Goal: Transaction & Acquisition: Purchase product/service

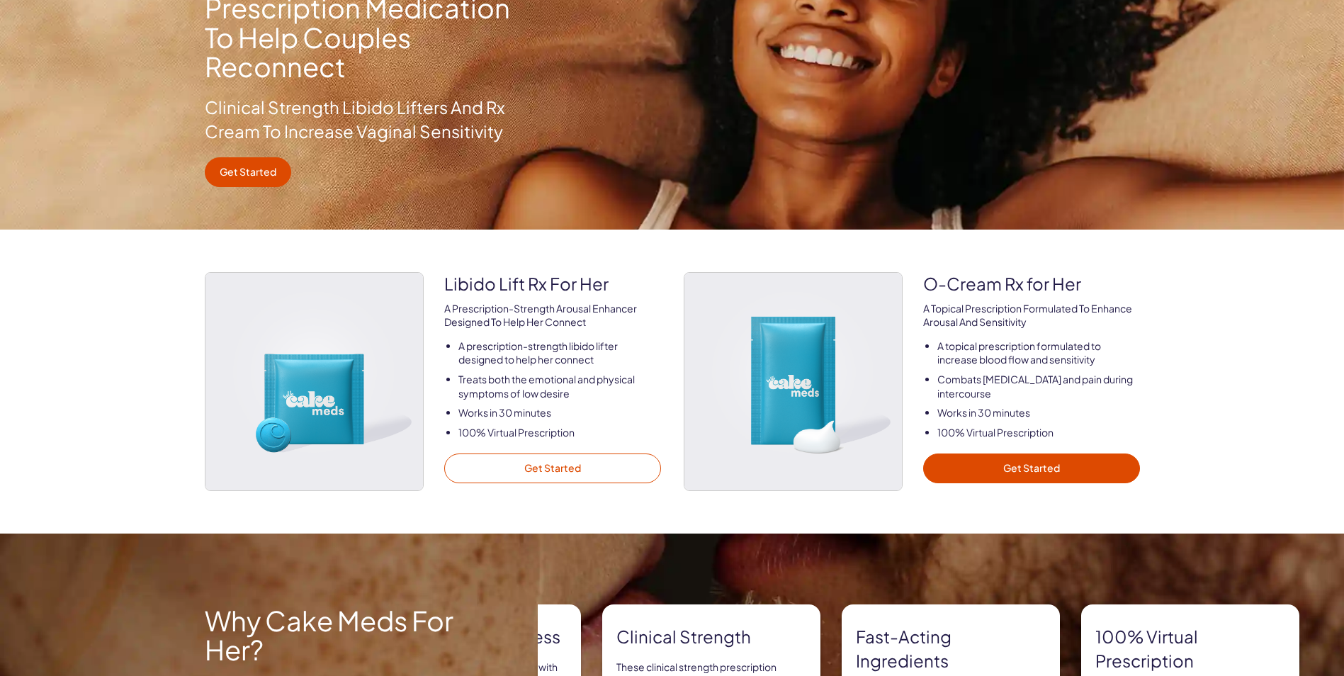
click at [566, 472] on link "Get Started" at bounding box center [552, 469] width 217 height 30
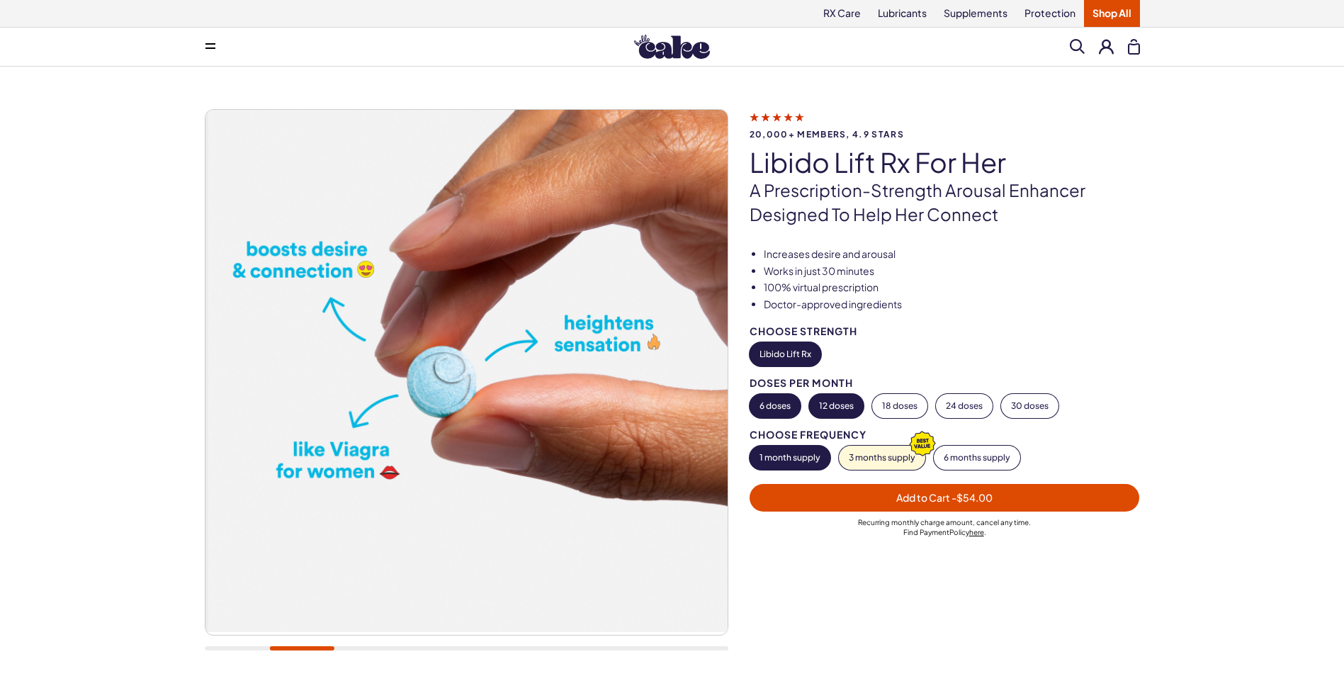
click at [848, 411] on button "12 doses" at bounding box center [836, 406] width 55 height 24
click at [770, 414] on button "6 doses" at bounding box center [775, 406] width 51 height 24
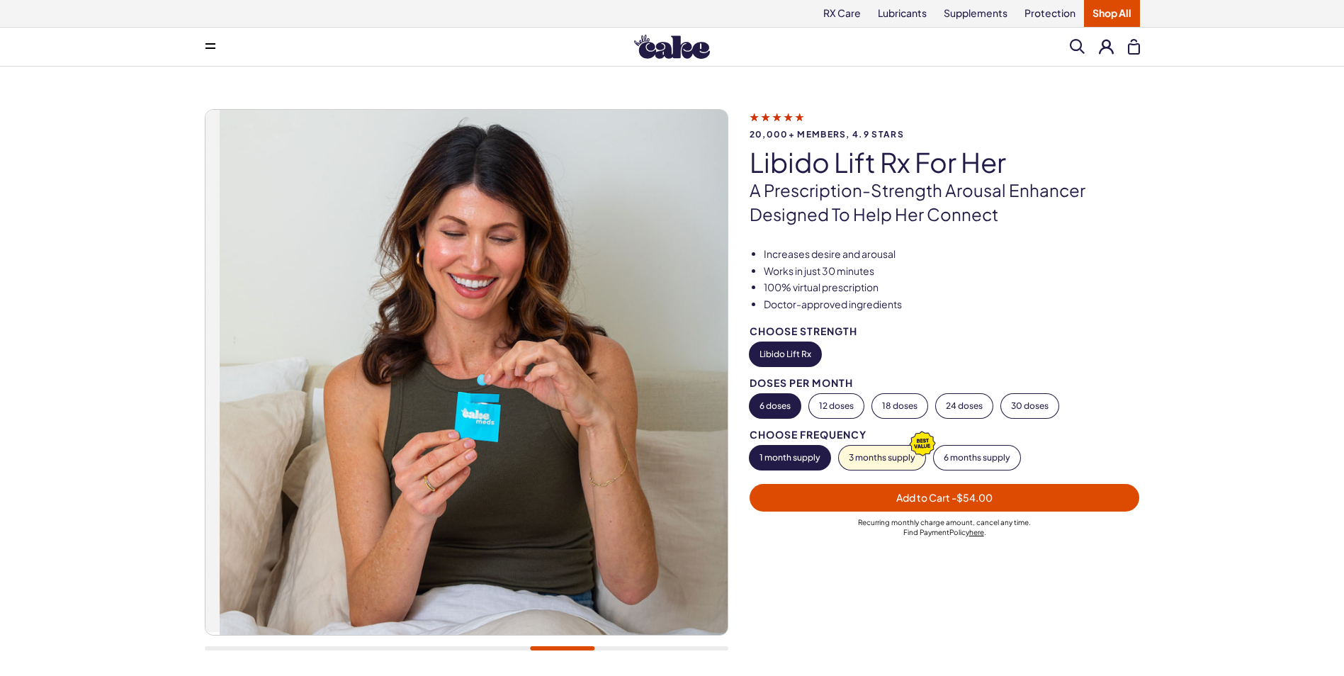
click at [892, 506] on span "Add to Cart - $54.00" at bounding box center [945, 498] width 374 height 16
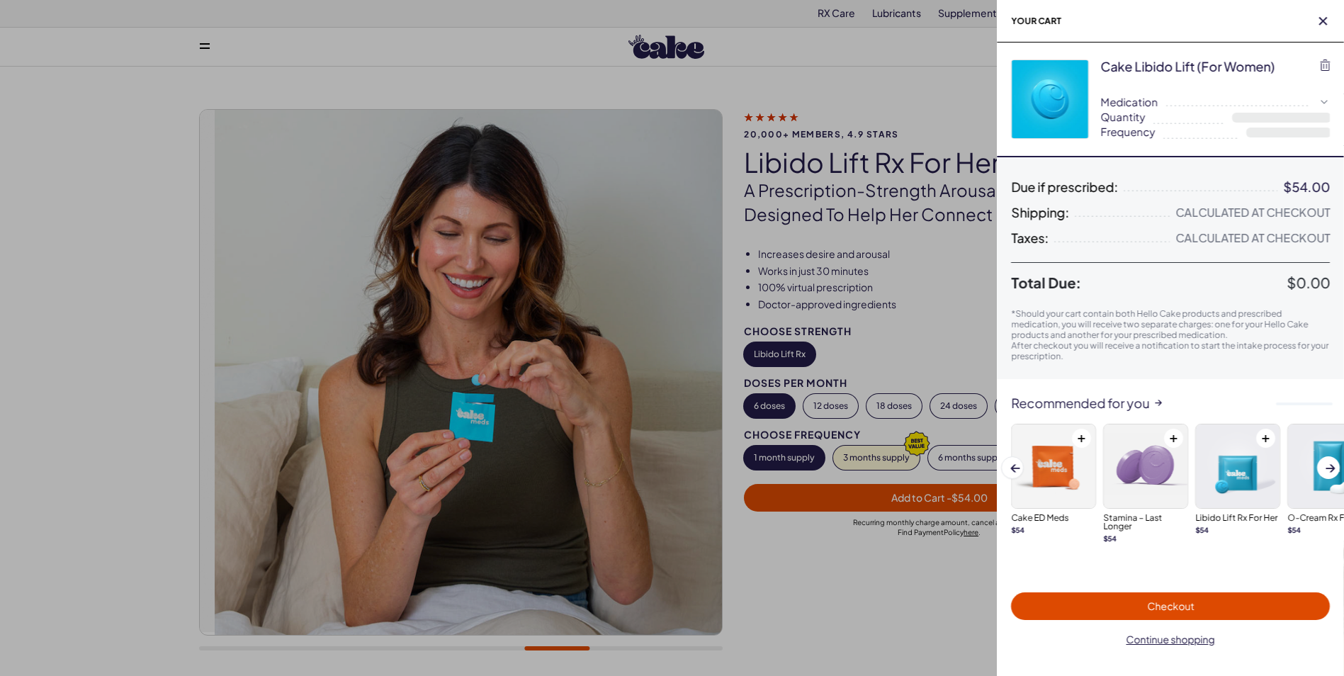
select select "**"
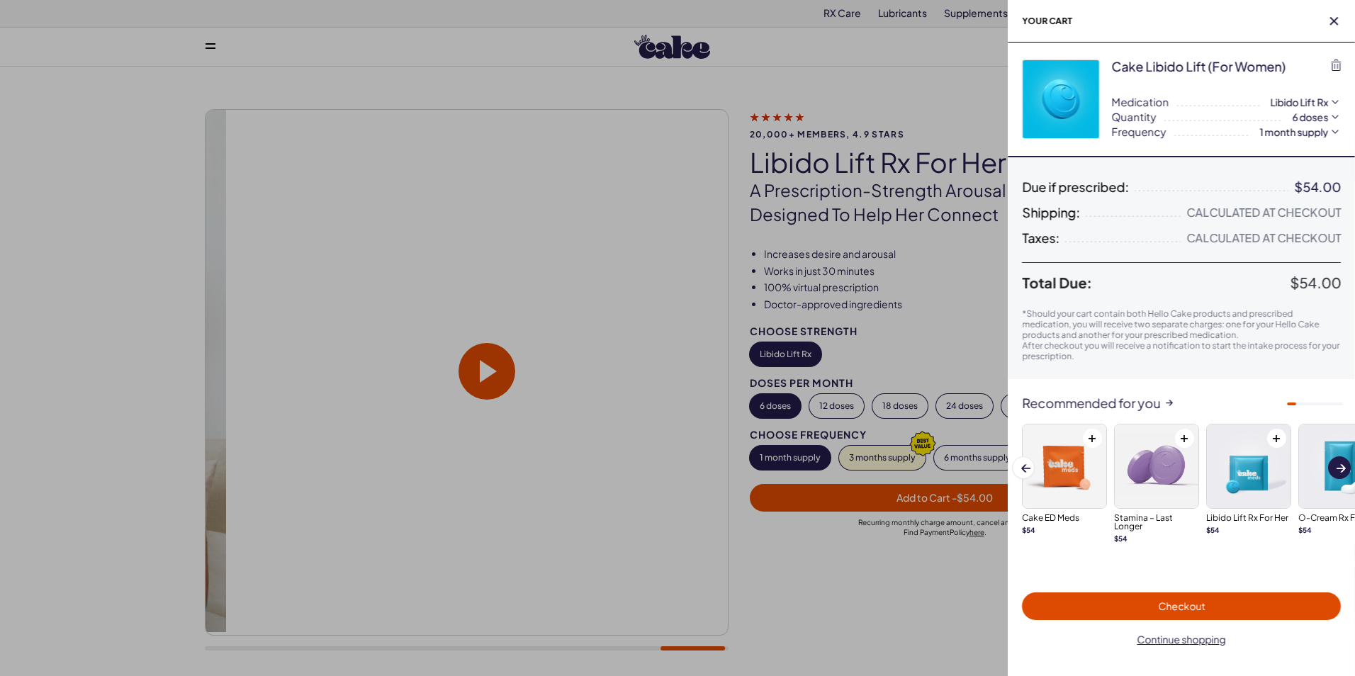
click at [1344, 479] on button "Next slide" at bounding box center [1339, 467] width 23 height 23
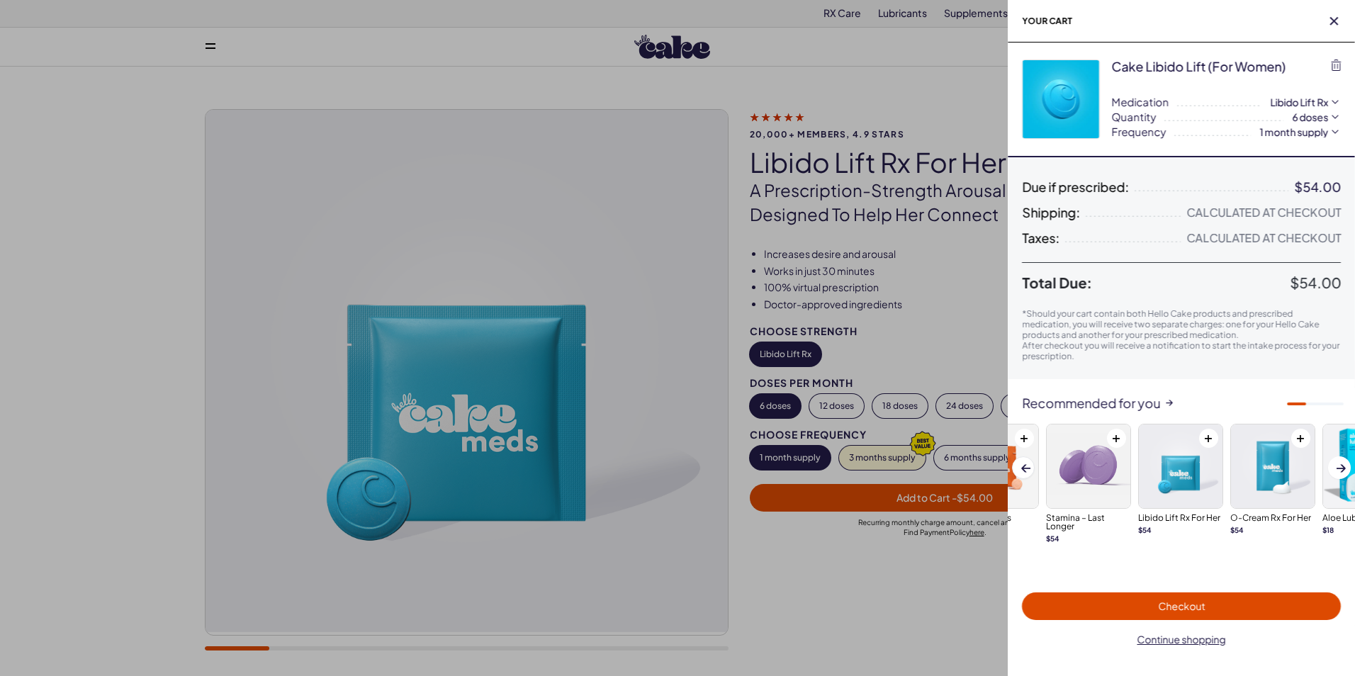
click at [621, 85] on div at bounding box center [677, 338] width 1355 height 676
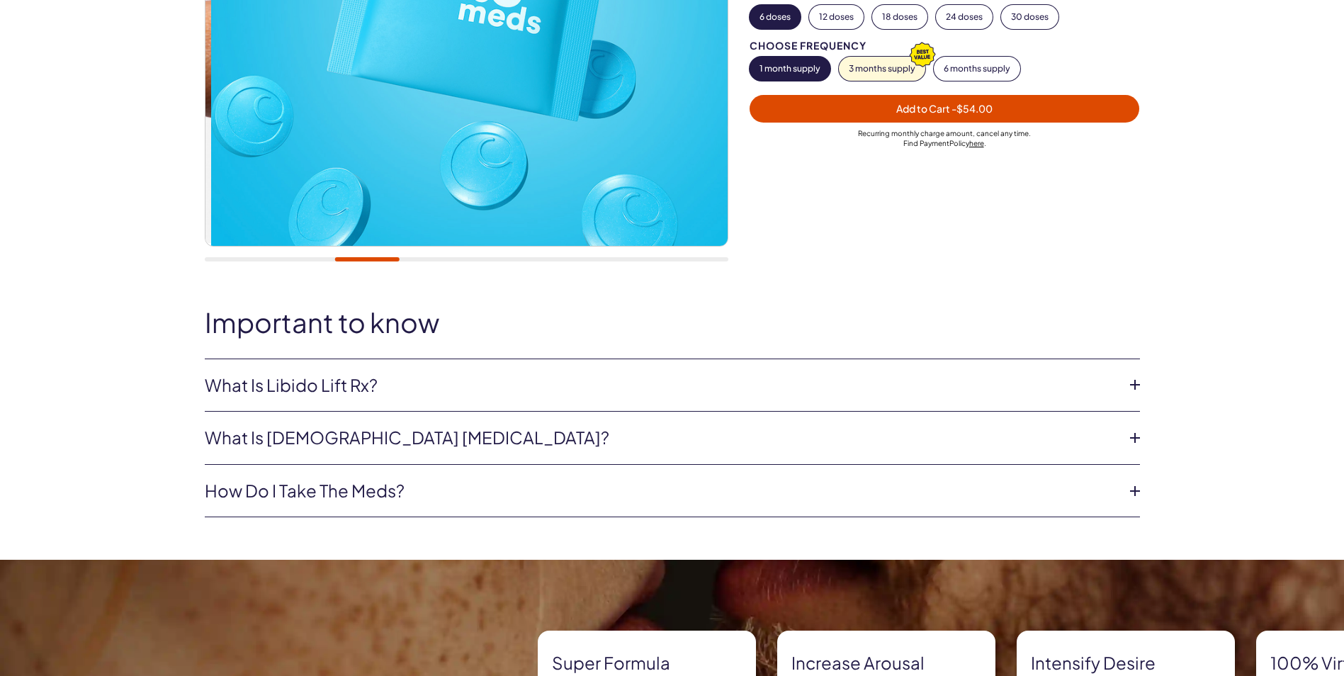
scroll to position [425, 0]
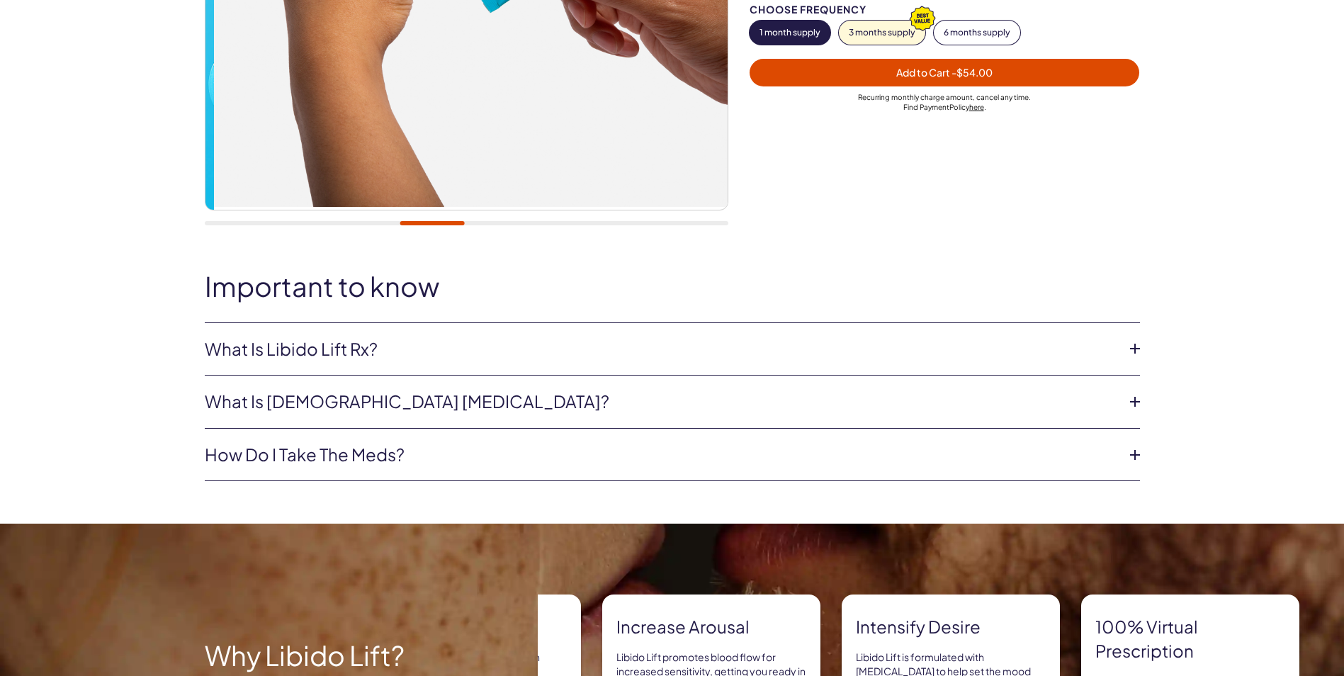
click at [1128, 354] on icon at bounding box center [1135, 348] width 21 height 21
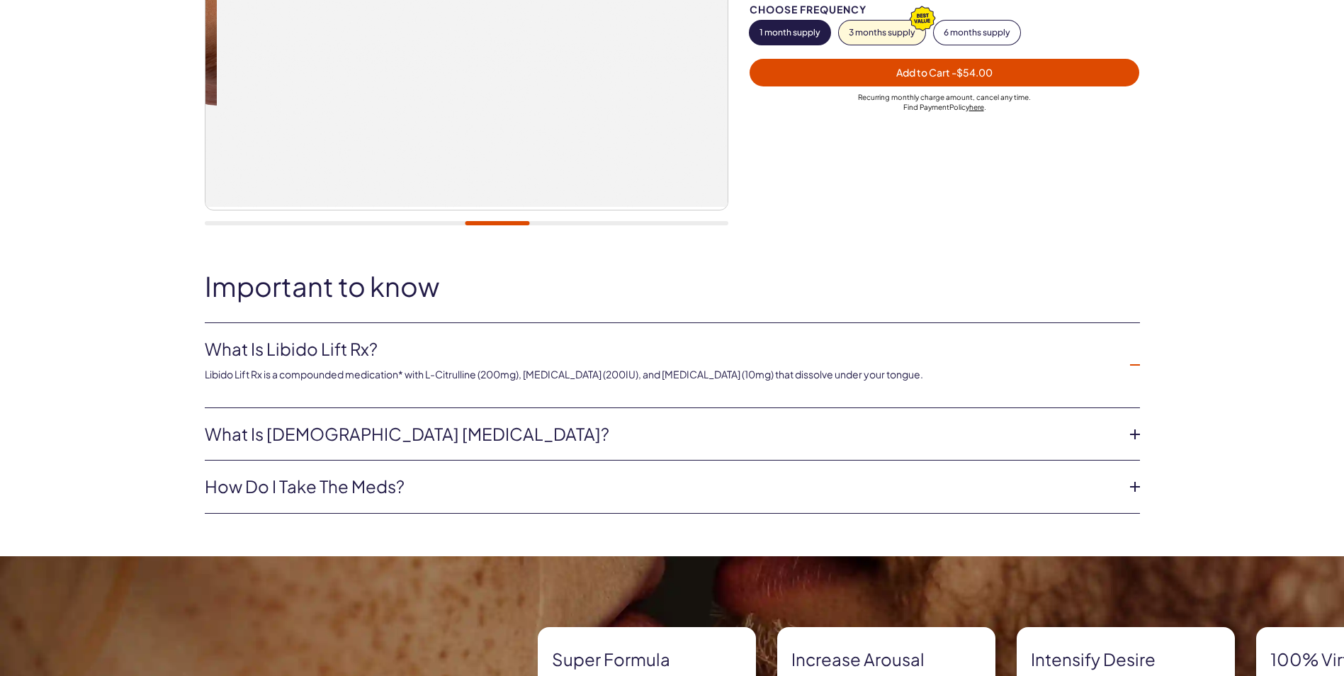
click at [1132, 444] on icon at bounding box center [1135, 434] width 21 height 21
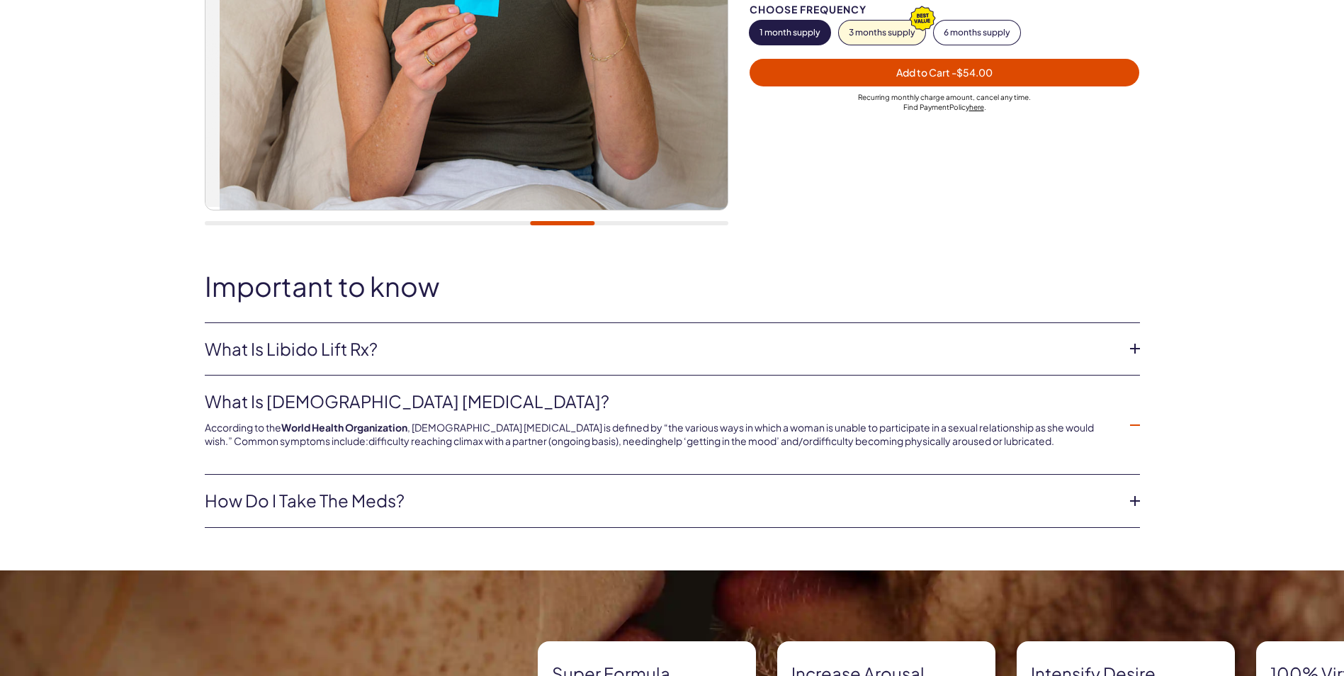
click at [1133, 506] on icon at bounding box center [1135, 500] width 21 height 21
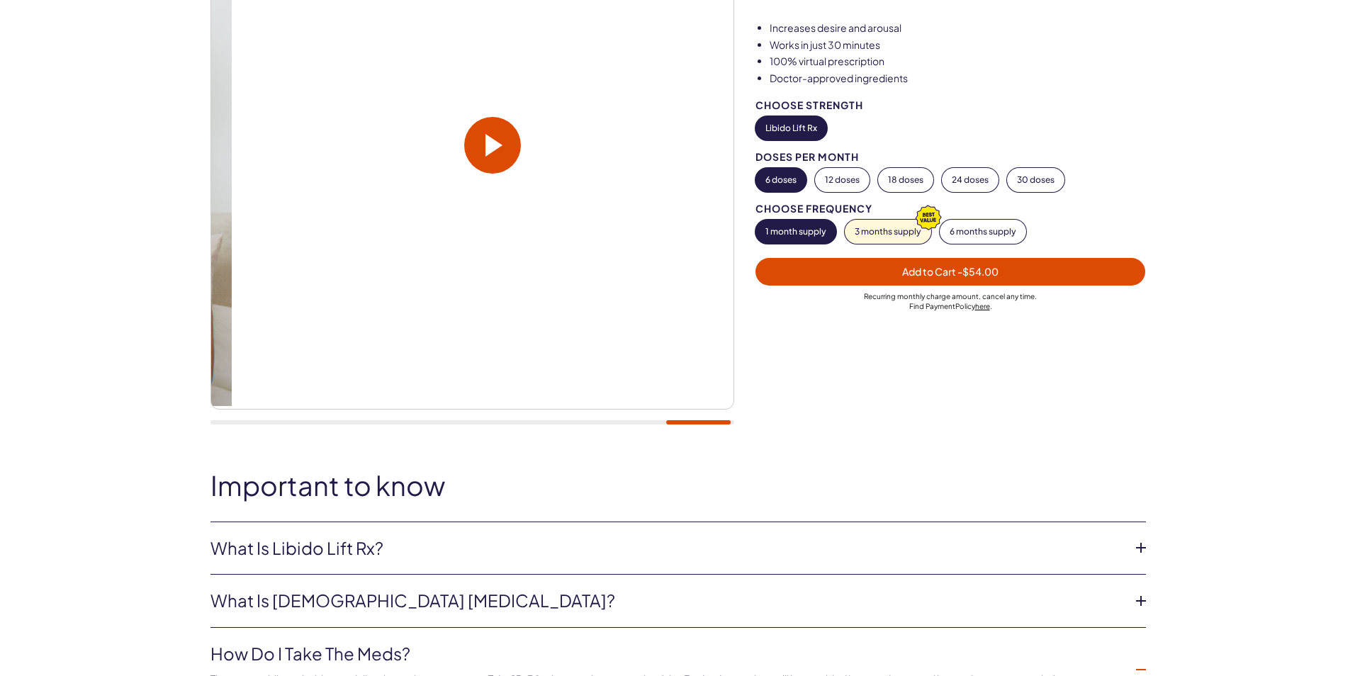
scroll to position [213, 0]
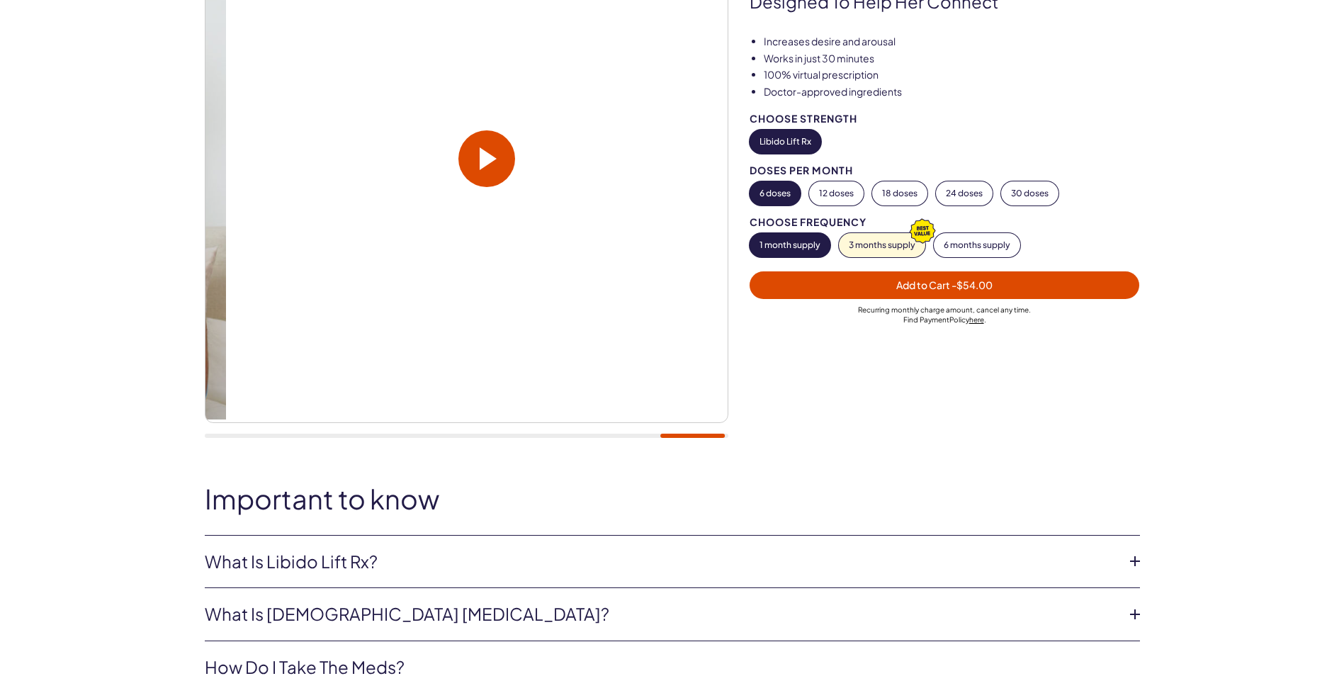
click at [860, 293] on span "Add to Cart - $54.00" at bounding box center [945, 285] width 374 height 16
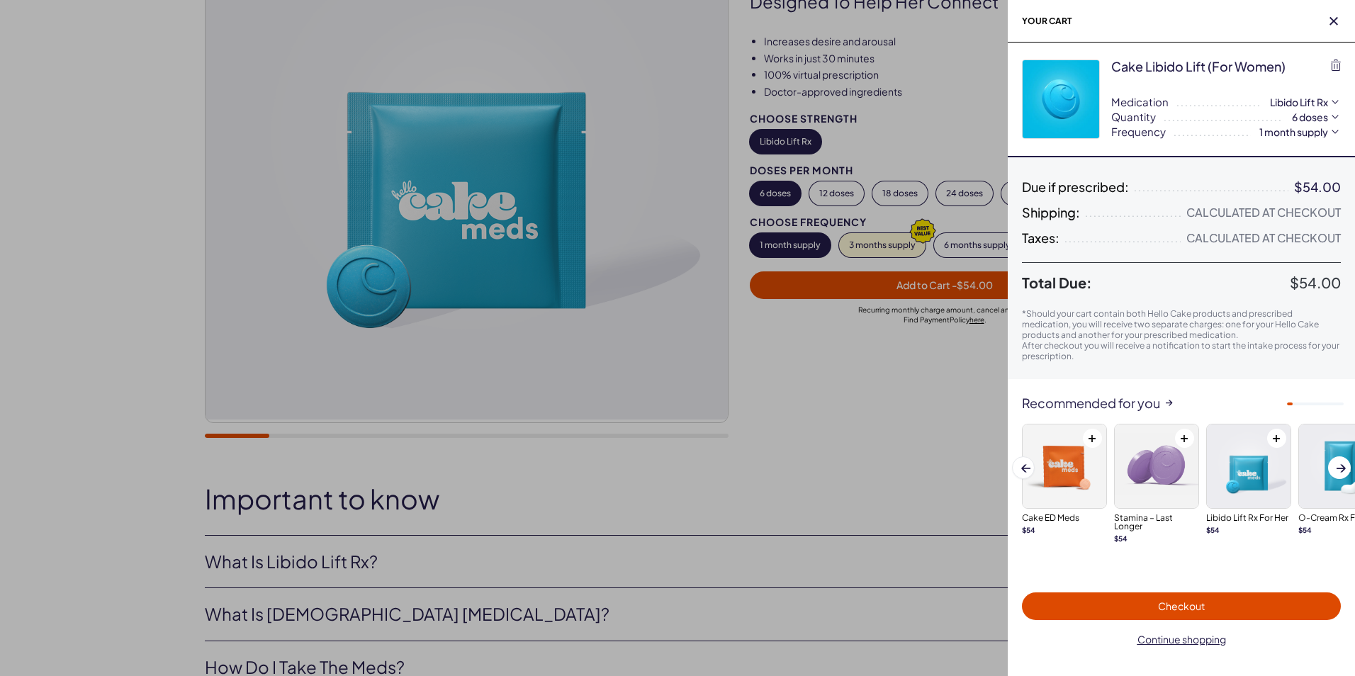
scroll to position [0, 0]
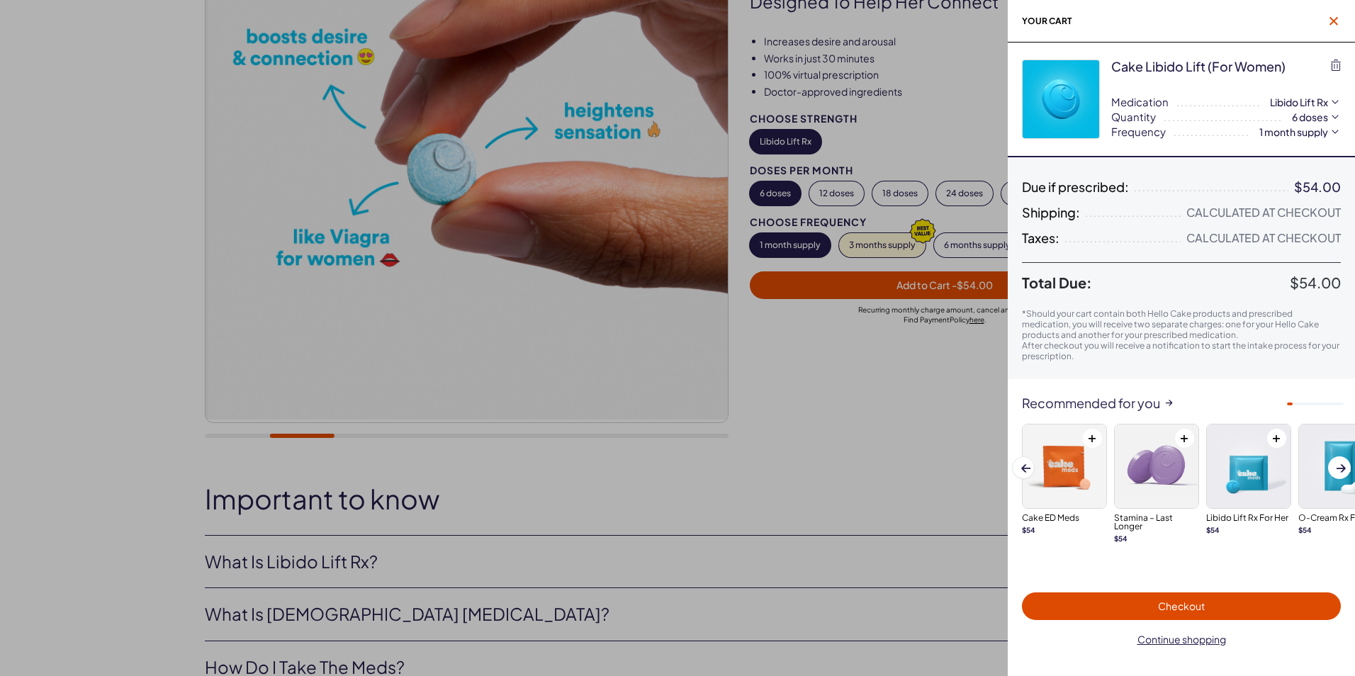
click at [1330, 20] on icon "button" at bounding box center [1334, 21] width 9 height 9
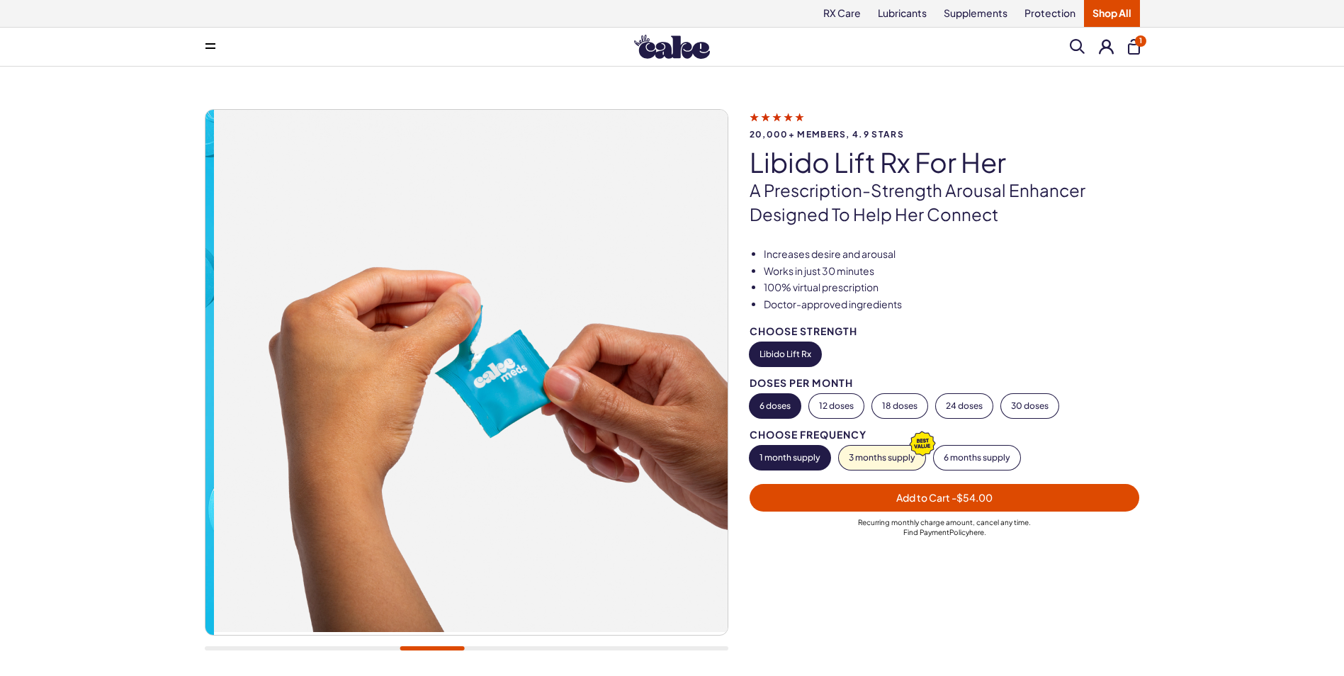
click at [978, 537] on link "here" at bounding box center [977, 532] width 15 height 9
